Goal: Task Accomplishment & Management: Manage account settings

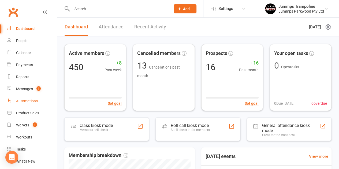
click at [21, 98] on link "Automations" at bounding box center [32, 101] width 50 height 12
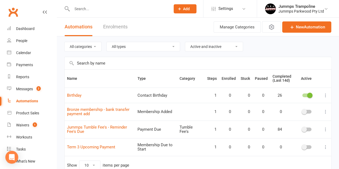
click at [325, 97] on icon at bounding box center [325, 95] width 5 height 5
click at [298, 101] on link "Edit" at bounding box center [298, 105] width 53 height 11
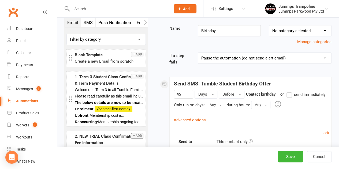
scroll to position [80, 0]
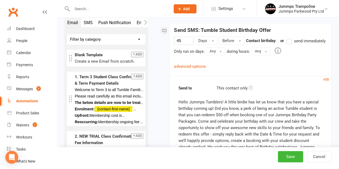
click at [184, 69] on link "advanced options" at bounding box center [190, 66] width 32 height 5
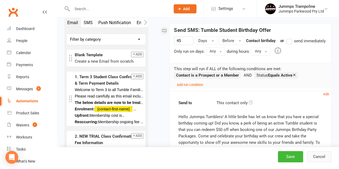
click at [325, 154] on button "Cancel" at bounding box center [319, 156] width 25 height 11
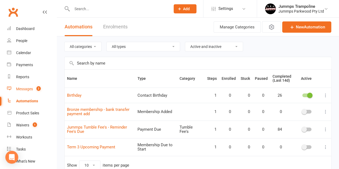
click at [21, 88] on div "Messages" at bounding box center [24, 89] width 17 height 4
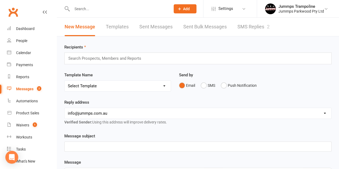
click at [254, 31] on link "SMS Replies 2" at bounding box center [253, 27] width 32 height 18
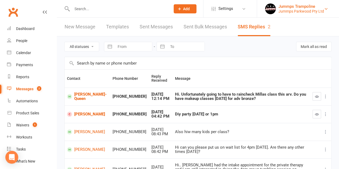
click at [289, 8] on div "Jummps Trampoline" at bounding box center [302, 6] width 46 height 5
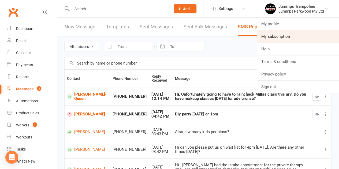
click at [273, 38] on link "My subscription" at bounding box center [298, 36] width 82 height 12
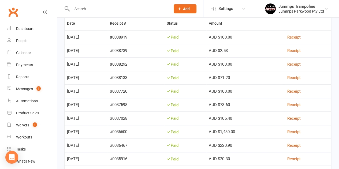
scroll to position [134, 0]
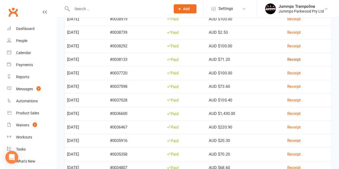
click at [301, 60] on link "Receipt" at bounding box center [293, 59] width 13 height 5
click at [299, 45] on link "Receipt" at bounding box center [293, 46] width 13 height 5
click at [299, 73] on link "Receipt" at bounding box center [293, 73] width 13 height 5
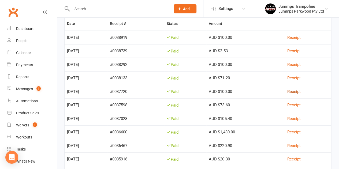
scroll to position [107, 0]
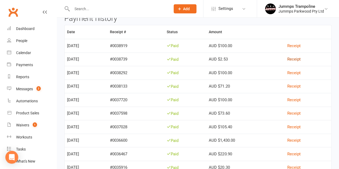
click at [301, 60] on link "Receipt" at bounding box center [293, 59] width 13 height 5
click at [299, 46] on link "Receipt" at bounding box center [293, 45] width 13 height 5
